Goal: Find specific page/section: Find specific page/section

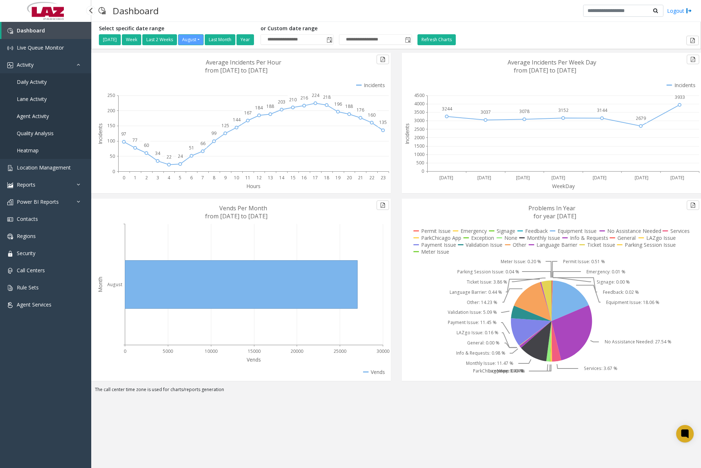
click at [29, 86] on link "Daily Activity" at bounding box center [45, 81] width 91 height 17
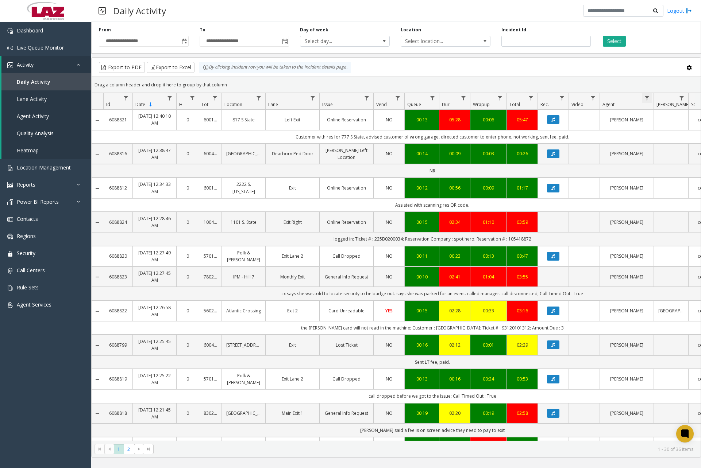
click at [648, 98] on span "Data table" at bounding box center [647, 98] width 6 height 6
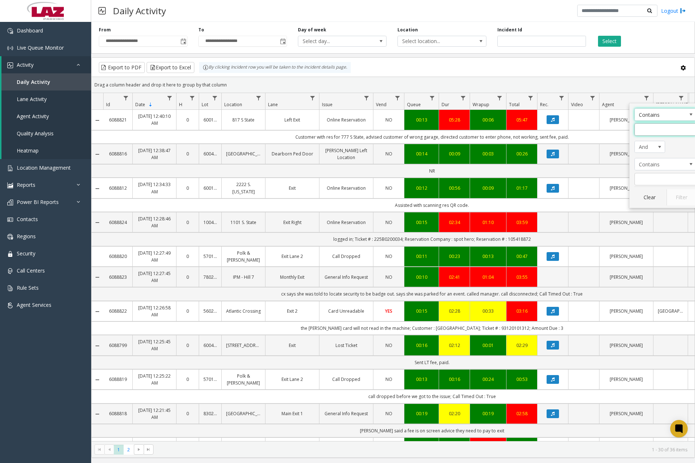
click at [655, 130] on input "Agent Filter" at bounding box center [666, 129] width 62 height 12
click at [259, 96] on span "Data table" at bounding box center [259, 98] width 6 height 6
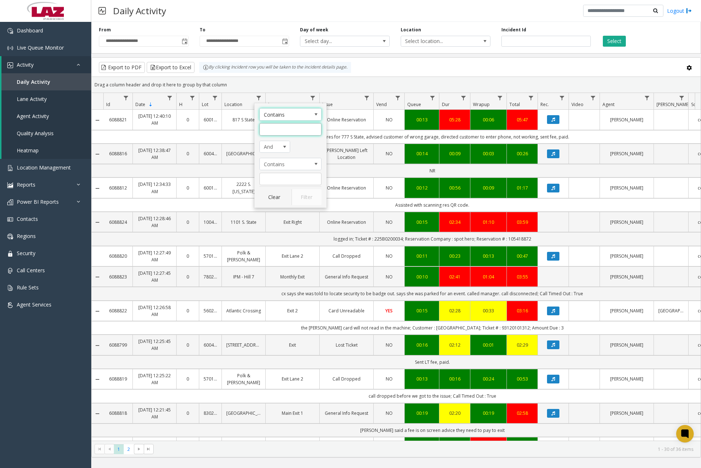
drag, startPoint x: 283, startPoint y: 133, endPoint x: 287, endPoint y: 131, distance: 4.3
click at [284, 133] on input "Location Filter" at bounding box center [290, 129] width 62 height 12
type input "******"
click at [305, 200] on button "Filter" at bounding box center [306, 197] width 30 height 16
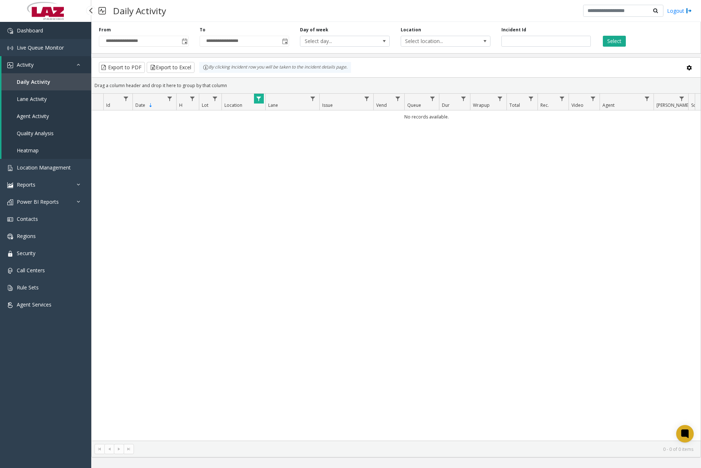
click at [47, 33] on link "Dashboard" at bounding box center [45, 30] width 91 height 17
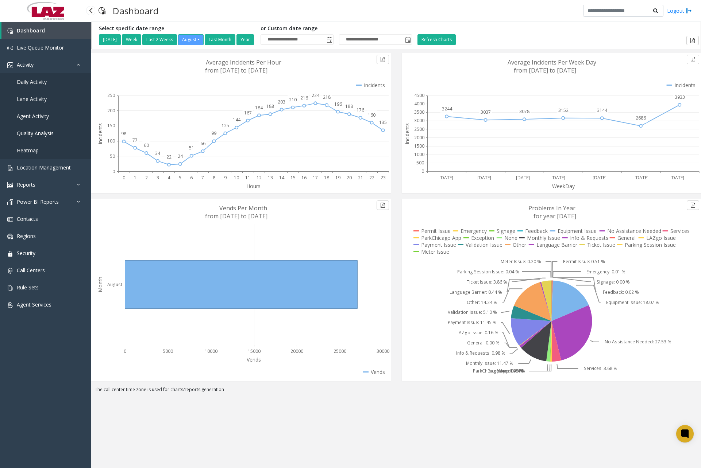
click at [42, 82] on span "Daily Activity" at bounding box center [32, 81] width 30 height 7
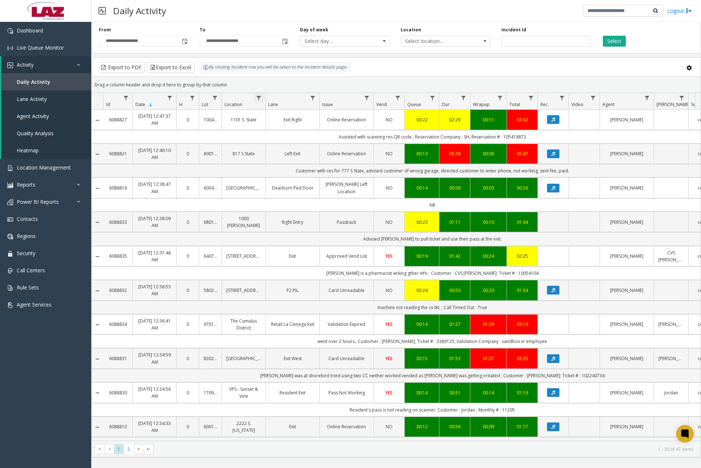
click at [258, 100] on span "Data table" at bounding box center [259, 98] width 6 height 6
click at [281, 128] on input "Location Filter" at bounding box center [290, 129] width 62 height 12
type input "******"
click at [310, 194] on button "Filter" at bounding box center [306, 197] width 30 height 16
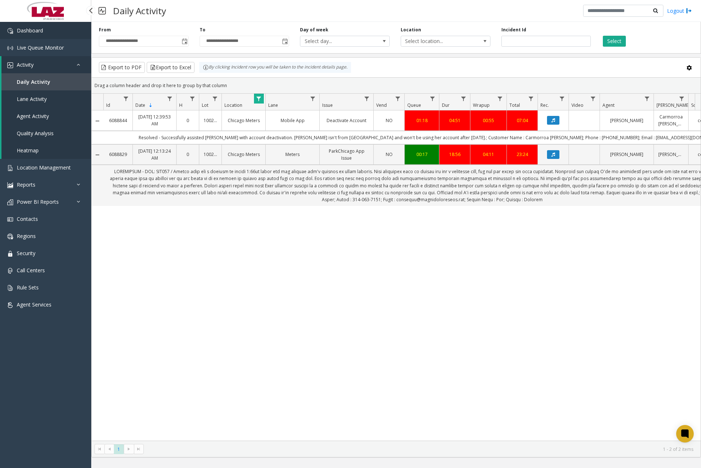
click at [59, 32] on link "Dashboard" at bounding box center [45, 30] width 91 height 17
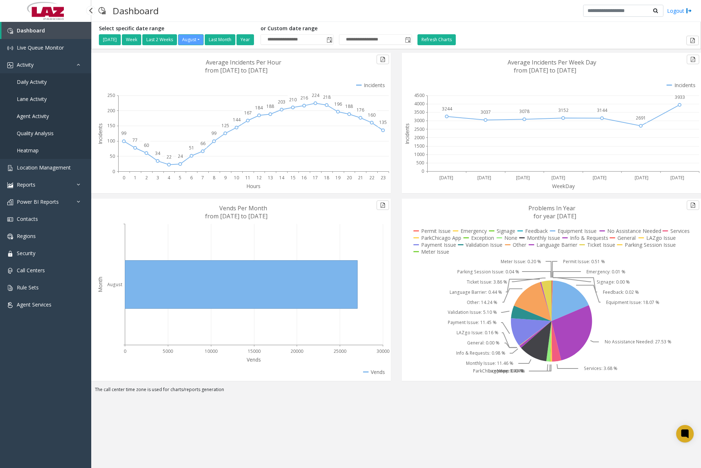
click at [49, 86] on link "Daily Activity" at bounding box center [45, 81] width 91 height 17
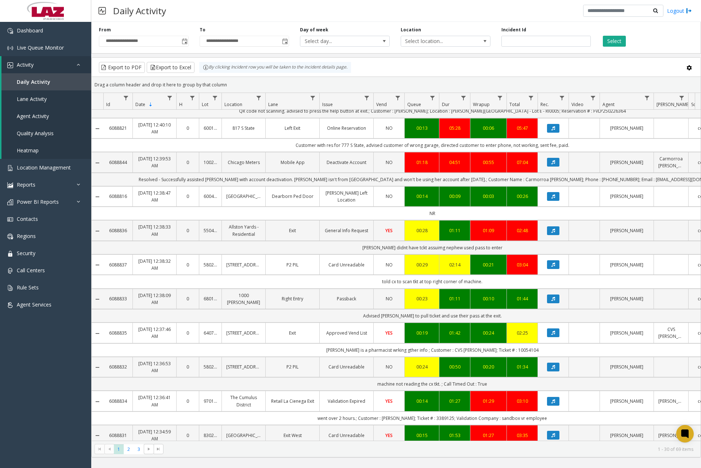
scroll to position [644, 0]
